Goal: Check status: Check status

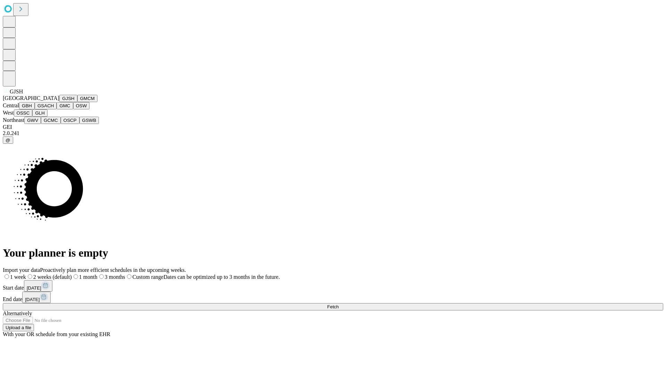
click at [59, 102] on button "GJSH" at bounding box center [68, 98] width 18 height 7
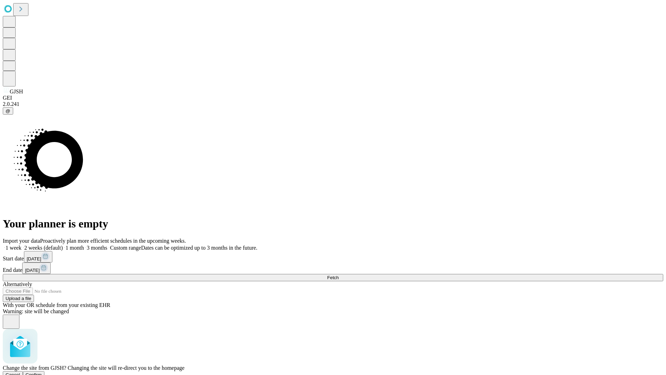
click at [42, 372] on span "Confirm" at bounding box center [34, 374] width 16 height 5
click at [84, 245] on label "1 month" at bounding box center [73, 248] width 21 height 6
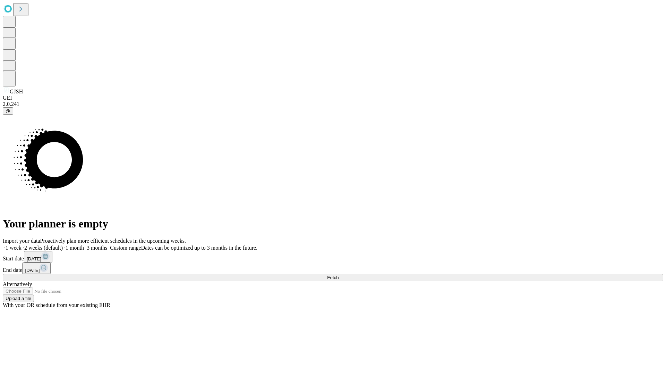
click at [339, 275] on span "Fetch" at bounding box center [332, 277] width 11 height 5
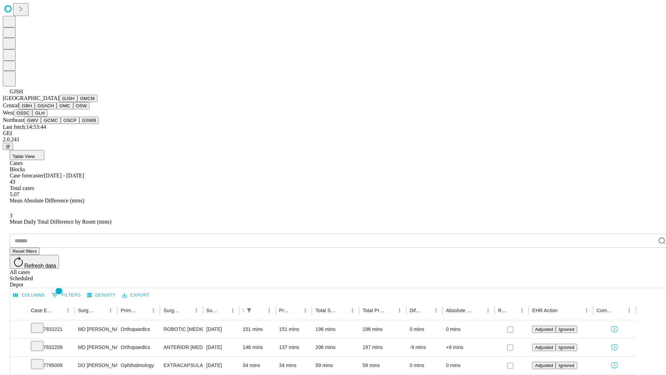
click at [77, 102] on button "GMCM" at bounding box center [87, 98] width 20 height 7
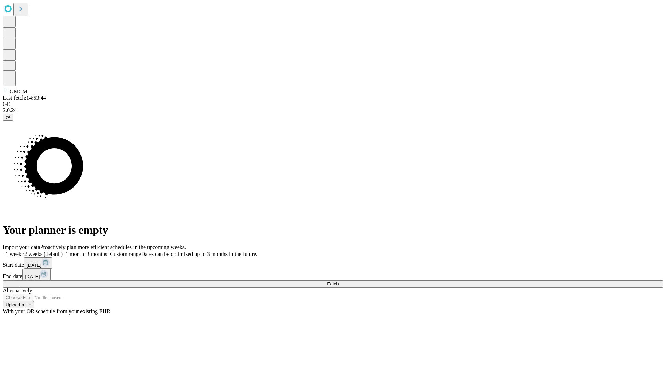
click at [339, 281] on span "Fetch" at bounding box center [332, 283] width 11 height 5
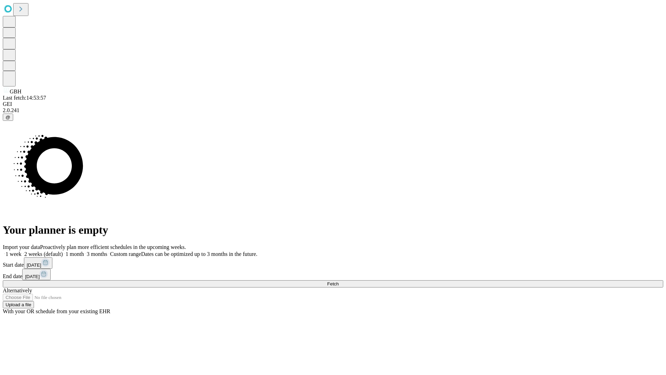
click at [84, 251] on label "1 month" at bounding box center [73, 254] width 21 height 6
click at [339, 281] on span "Fetch" at bounding box center [332, 283] width 11 height 5
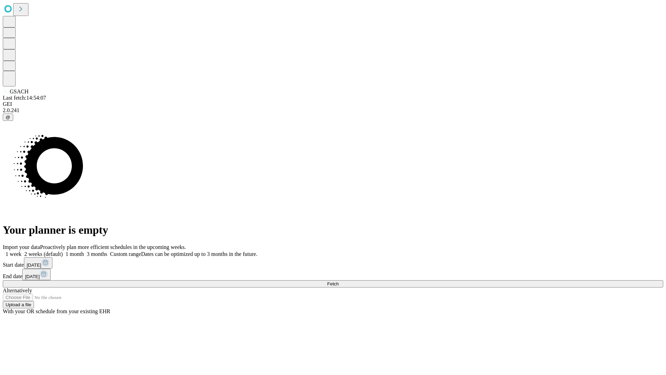
click at [84, 251] on label "1 month" at bounding box center [73, 254] width 21 height 6
click at [339, 281] on span "Fetch" at bounding box center [332, 283] width 11 height 5
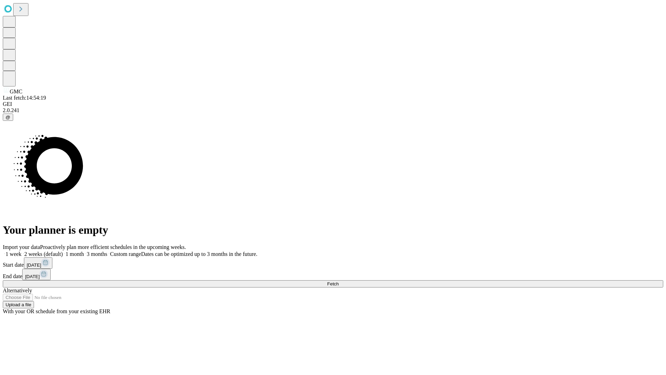
click at [84, 251] on label "1 month" at bounding box center [73, 254] width 21 height 6
click at [339, 281] on span "Fetch" at bounding box center [332, 283] width 11 height 5
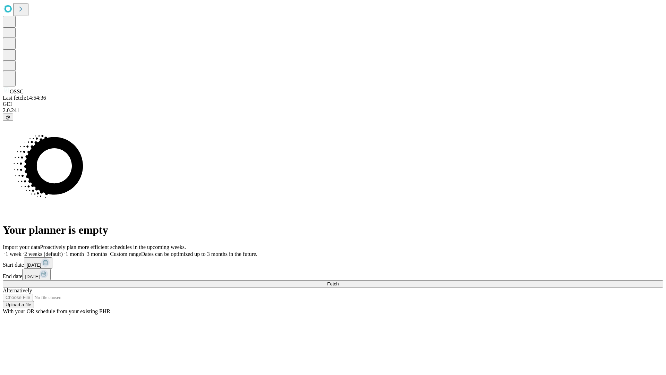
click at [84, 251] on label "1 month" at bounding box center [73, 254] width 21 height 6
click at [339, 281] on span "Fetch" at bounding box center [332, 283] width 11 height 5
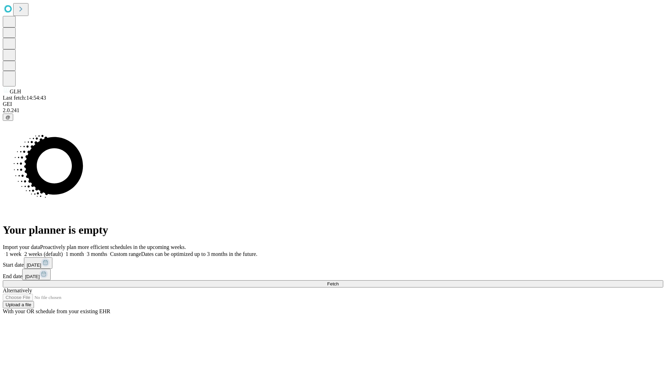
click at [84, 251] on label "1 month" at bounding box center [73, 254] width 21 height 6
click at [339, 281] on span "Fetch" at bounding box center [332, 283] width 11 height 5
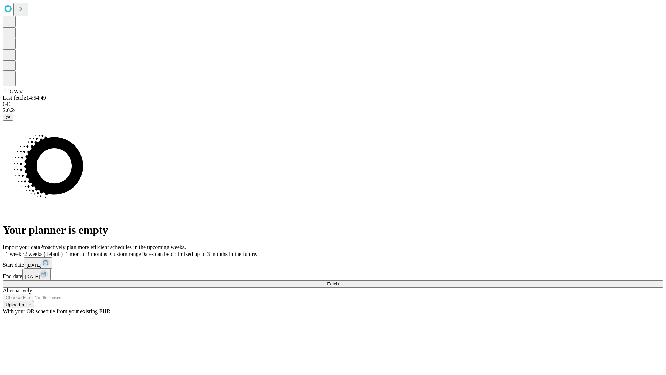
click at [84, 251] on label "1 month" at bounding box center [73, 254] width 21 height 6
click at [339, 281] on span "Fetch" at bounding box center [332, 283] width 11 height 5
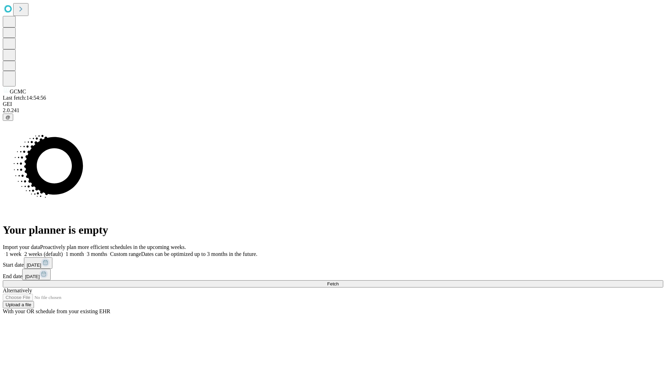
click at [339, 281] on span "Fetch" at bounding box center [332, 283] width 11 height 5
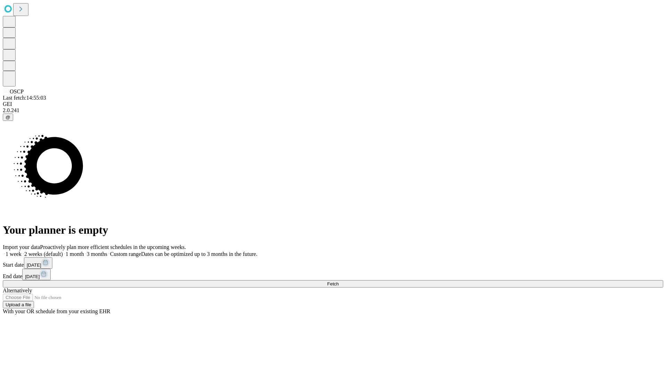
click at [84, 251] on label "1 month" at bounding box center [73, 254] width 21 height 6
click at [339, 281] on span "Fetch" at bounding box center [332, 283] width 11 height 5
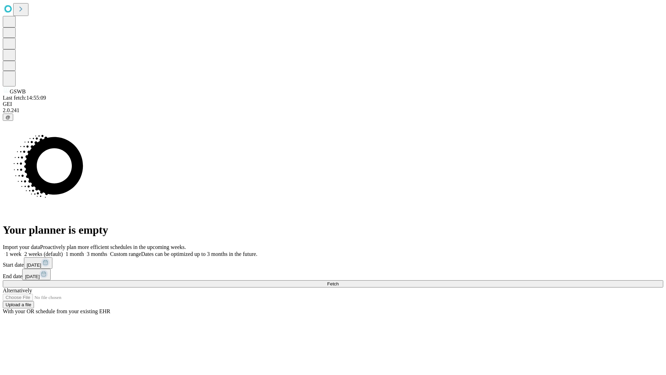
click at [84, 251] on label "1 month" at bounding box center [73, 254] width 21 height 6
click at [339, 281] on span "Fetch" at bounding box center [332, 283] width 11 height 5
